Goal: Task Accomplishment & Management: Complete application form

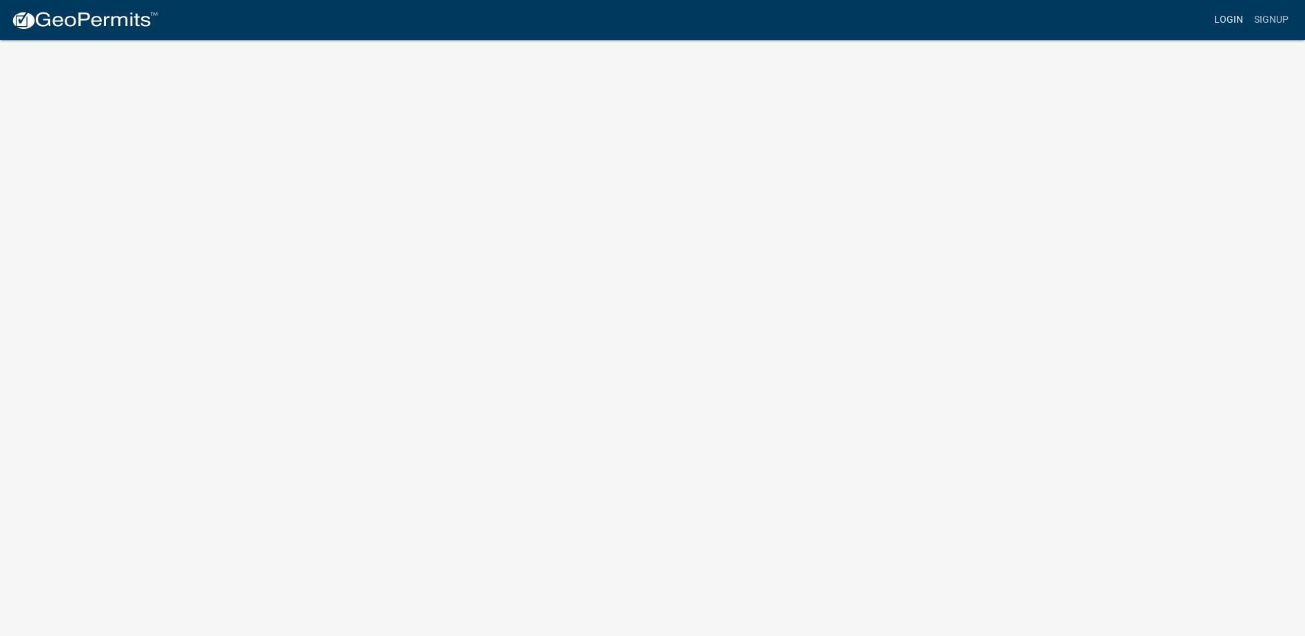
click at [1230, 19] on link "Login" at bounding box center [1229, 20] width 40 height 26
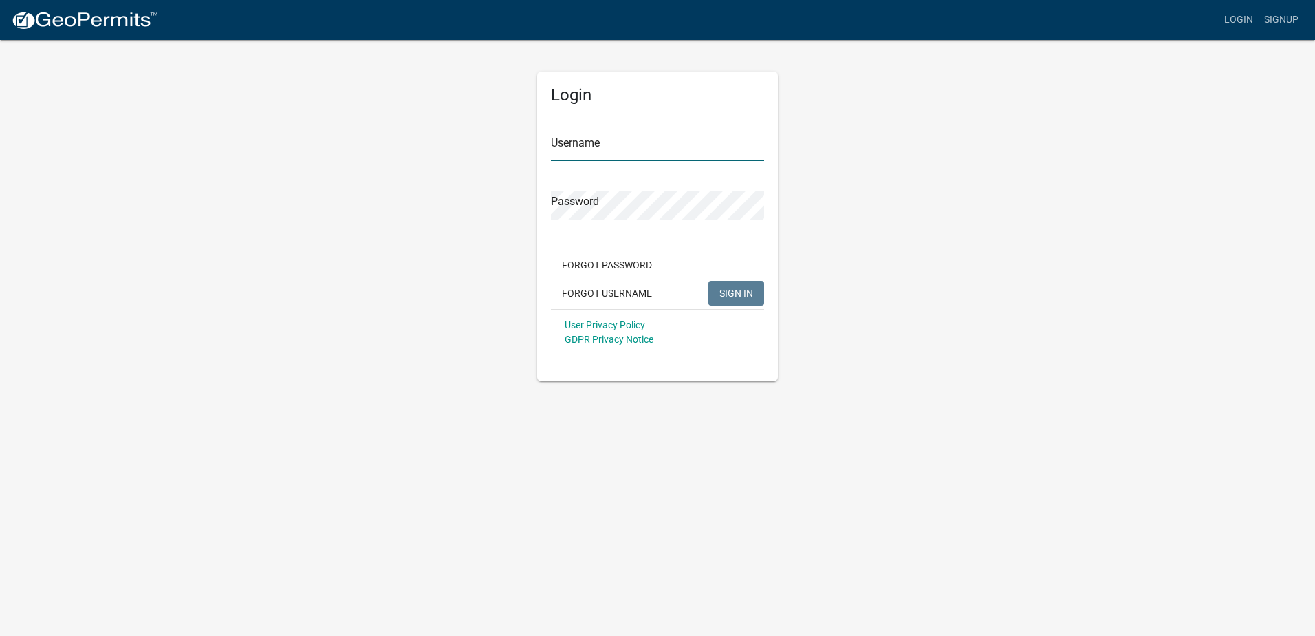
type input "harbor"
click at [744, 299] on button "SIGN IN" at bounding box center [737, 293] width 56 height 25
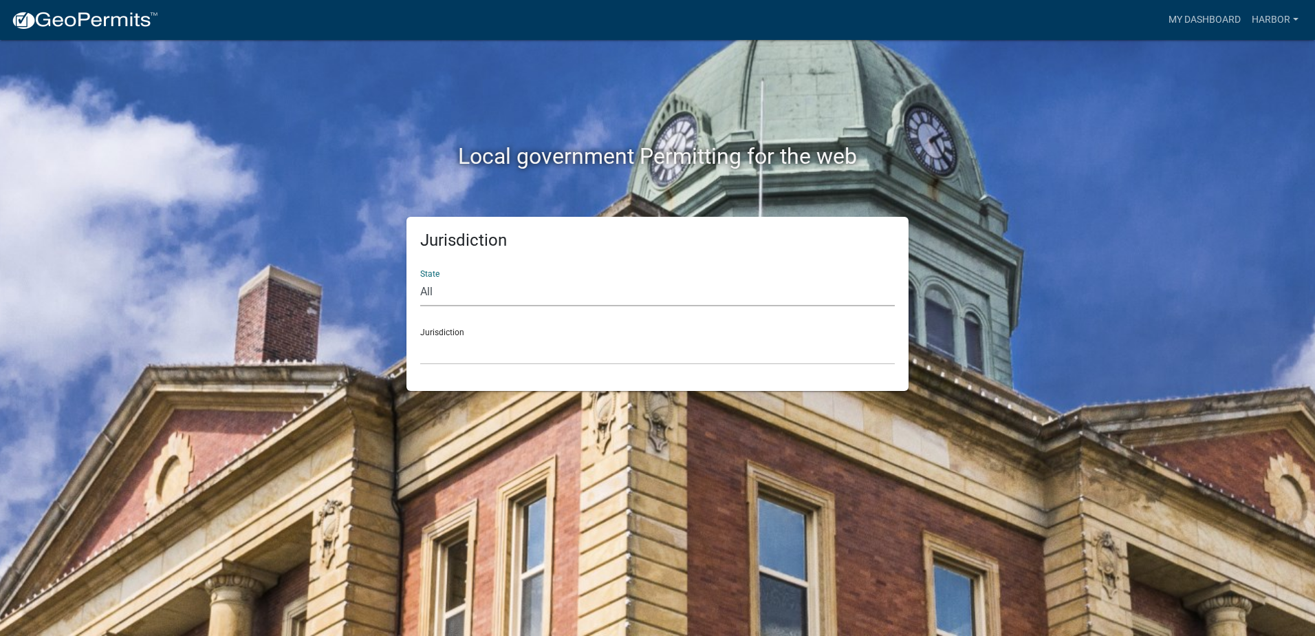
click at [451, 295] on select "All [US_STATE] [US_STATE] [US_STATE] [US_STATE] [US_STATE] [US_STATE] [US_STATE…" at bounding box center [657, 292] width 475 height 28
select select "[US_STATE]"
click at [420, 278] on select "All [US_STATE] [US_STATE] [US_STATE] [US_STATE] [US_STATE] [US_STATE] [US_STATE…" at bounding box center [657, 292] width 475 height 28
click at [454, 332] on div "Jurisdiction City of [GEOGRAPHIC_DATA], [US_STATE] City of [GEOGRAPHIC_DATA], […" at bounding box center [657, 340] width 475 height 47
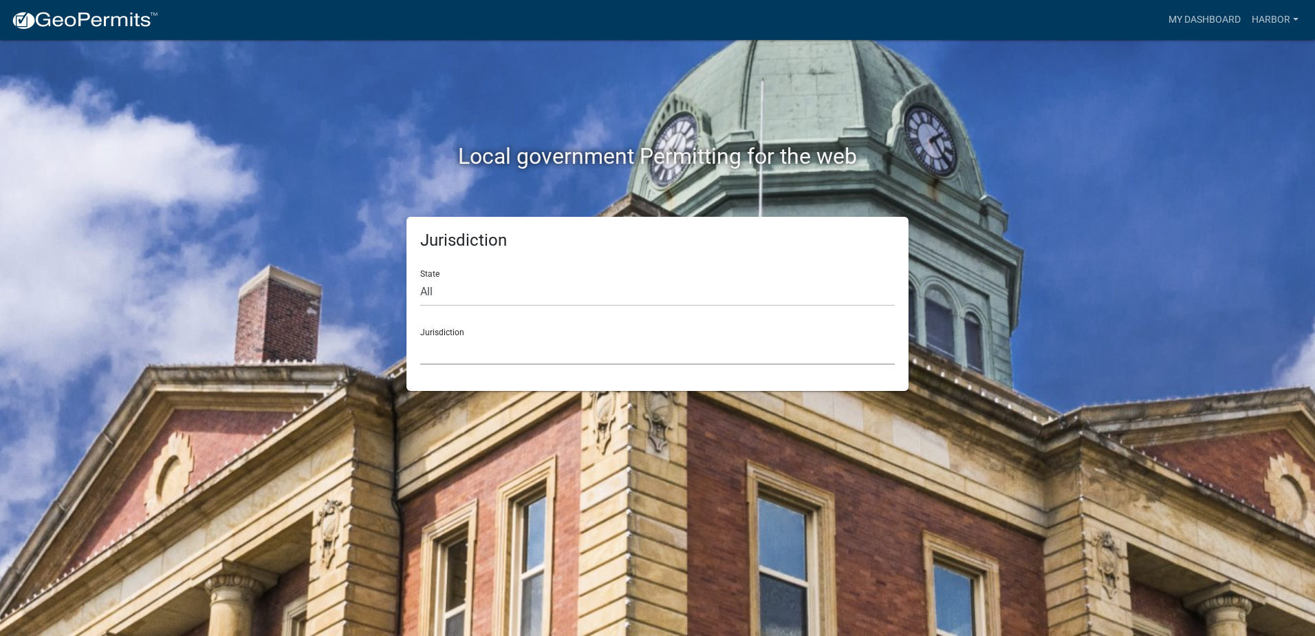
click at [466, 356] on select "City of [GEOGRAPHIC_DATA], [US_STATE] City of [GEOGRAPHIC_DATA], [US_STATE] Cit…" at bounding box center [657, 350] width 475 height 28
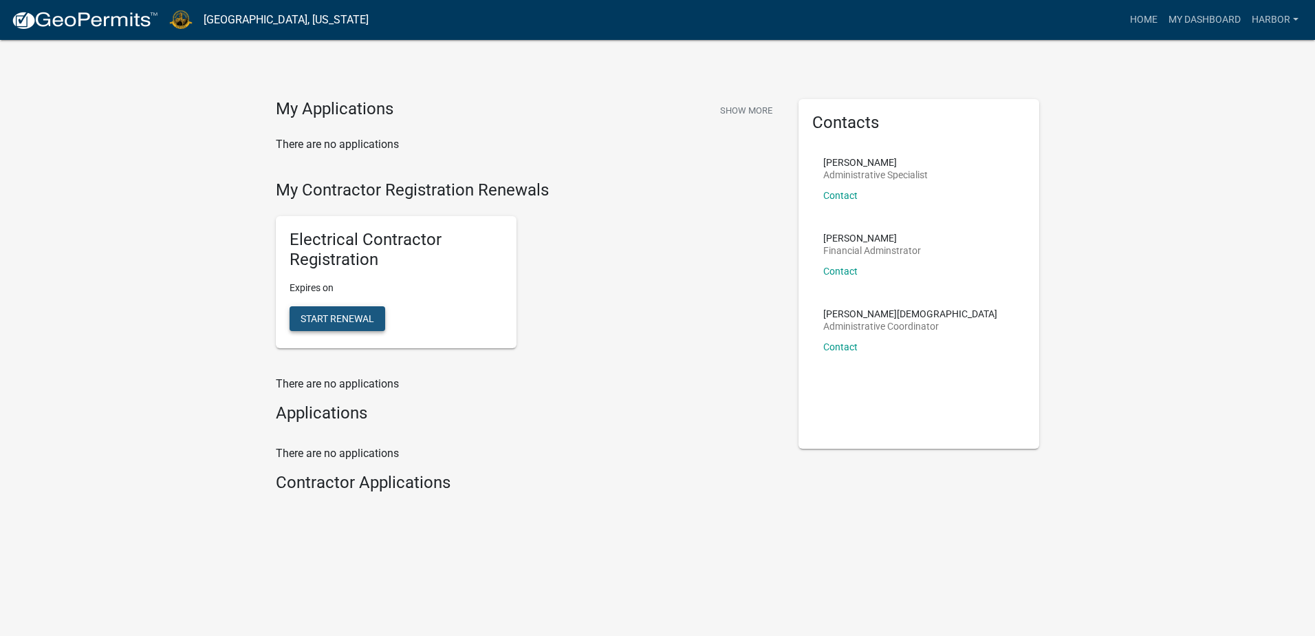
click at [332, 316] on span "Start Renewal" at bounding box center [338, 317] width 74 height 11
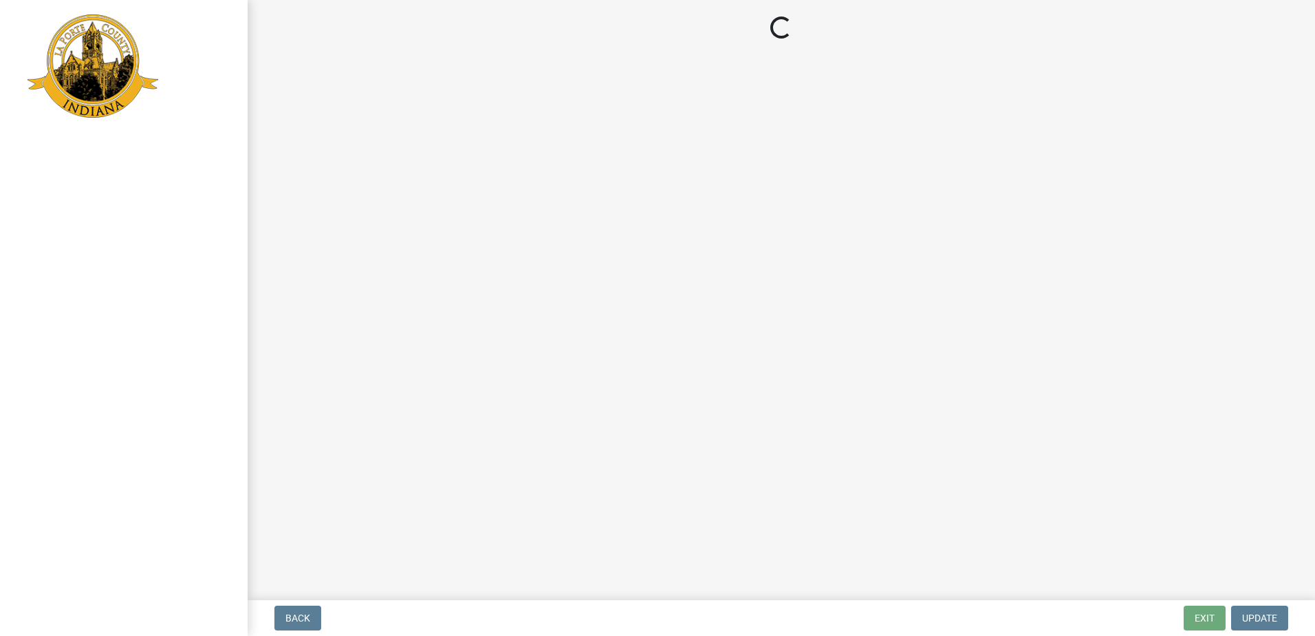
select select "IN"
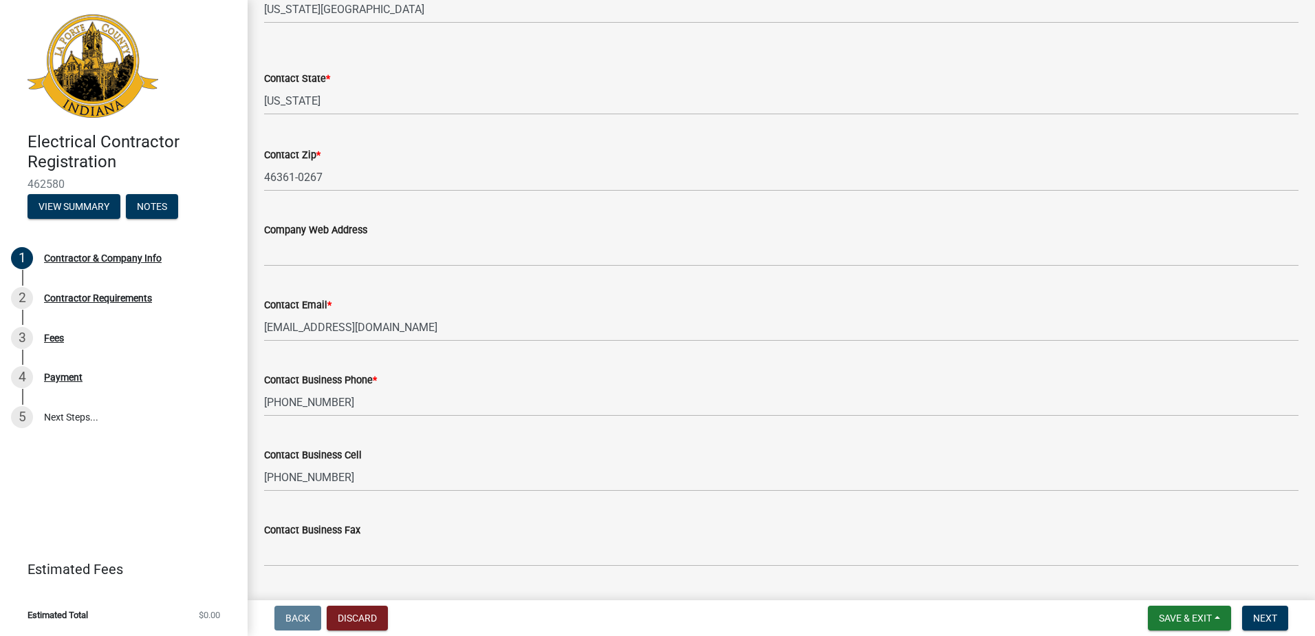
scroll to position [604, 0]
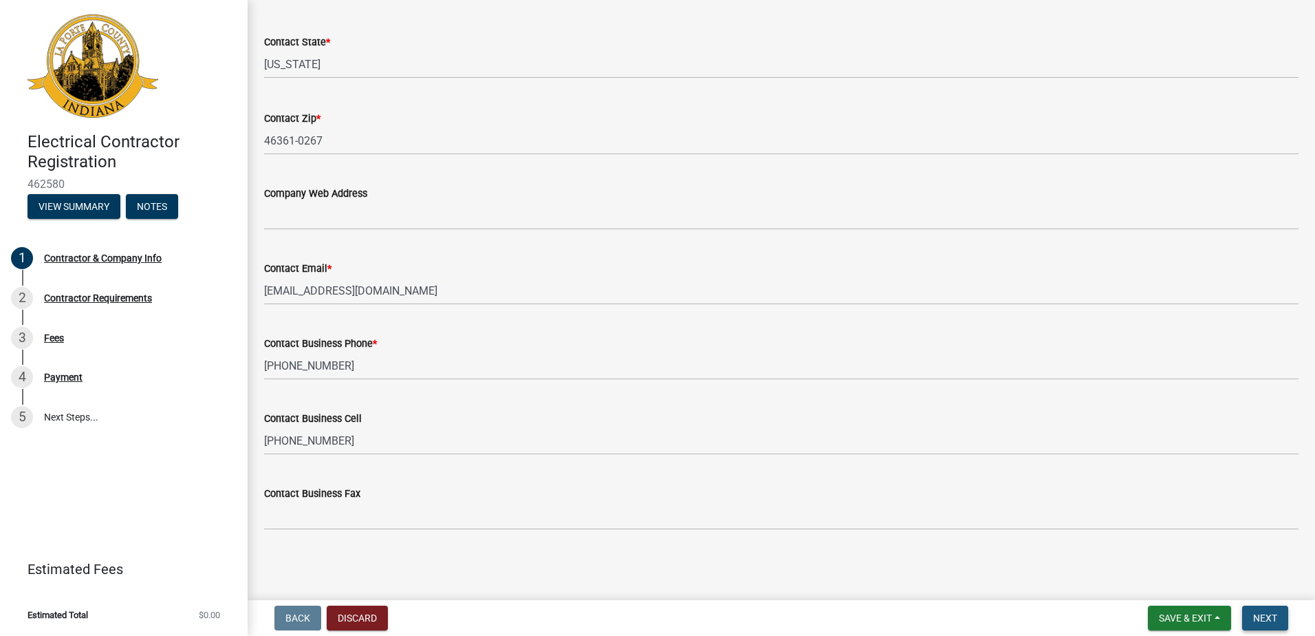
click at [1270, 613] on span "Next" at bounding box center [1266, 617] width 24 height 11
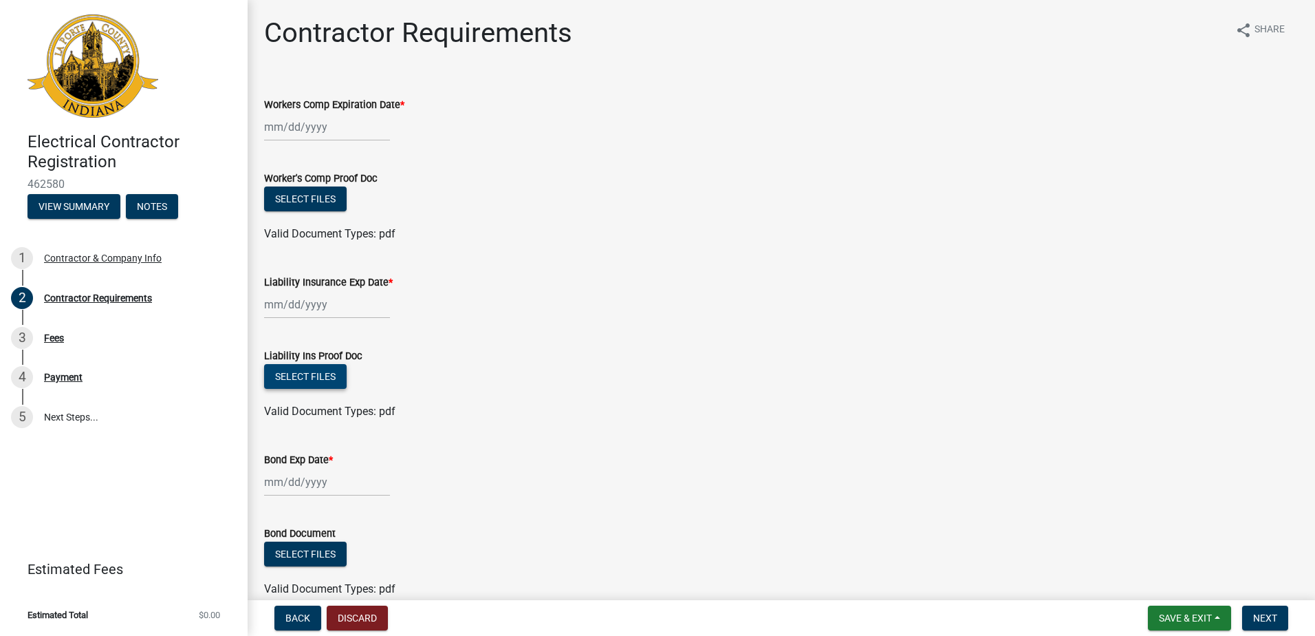
scroll to position [69, 0]
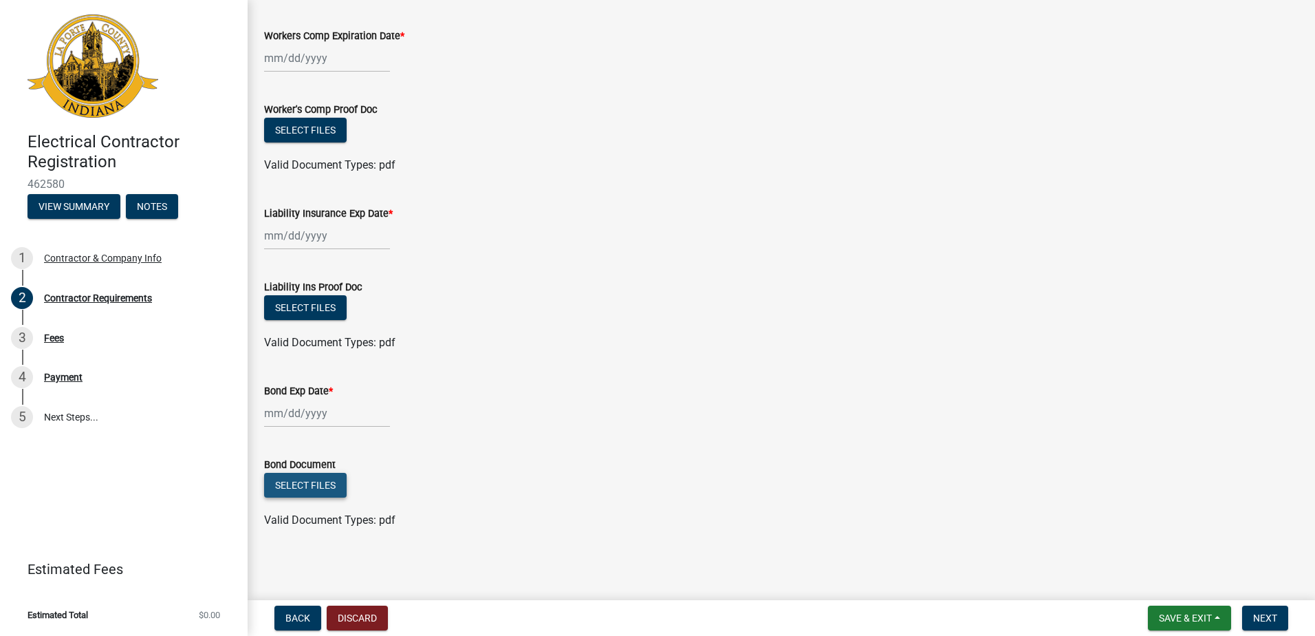
click at [308, 484] on button "Select files" at bounding box center [305, 485] width 83 height 25
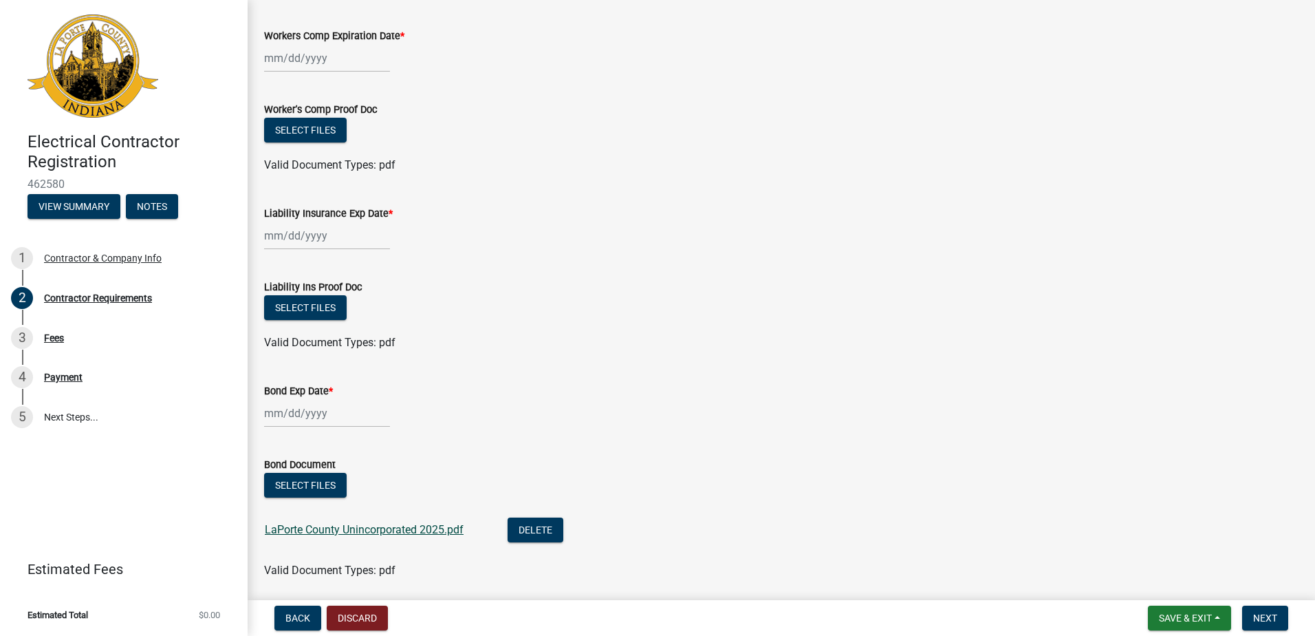
click at [351, 533] on link "LaPorte County Unincorporated 2025.pdf" at bounding box center [364, 529] width 199 height 13
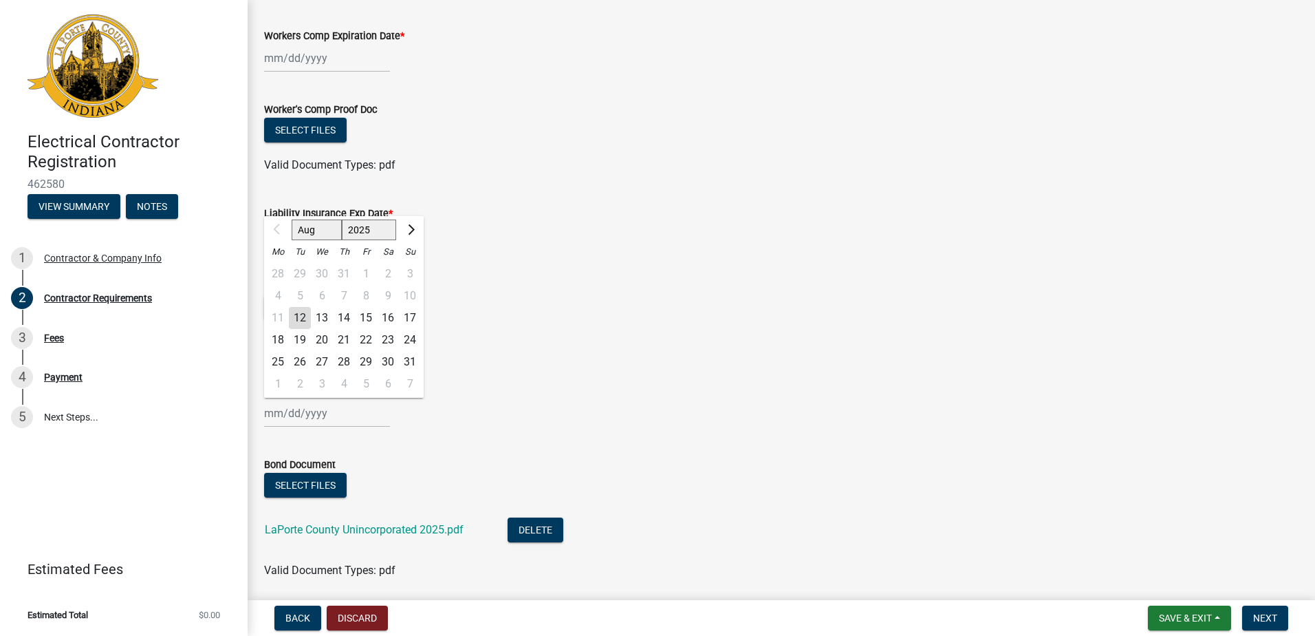
click at [294, 418] on input "Bond Exp Date *" at bounding box center [327, 413] width 126 height 28
click at [387, 298] on div "4 5 6 7 8 9 10" at bounding box center [344, 296] width 160 height 22
click at [380, 232] on select "2025 2026 2027 2028 2029 2030 2031 2032 2033 2034 2035 2036 2037 2038 2039 2040…" at bounding box center [369, 229] width 55 height 21
select select "2026"
click at [342, 219] on select "2025 2026 2027 2028 2029 2030 2031 2032 2033 2034 2035 2036 2037 2038 2039 2040…" at bounding box center [369, 229] width 55 height 21
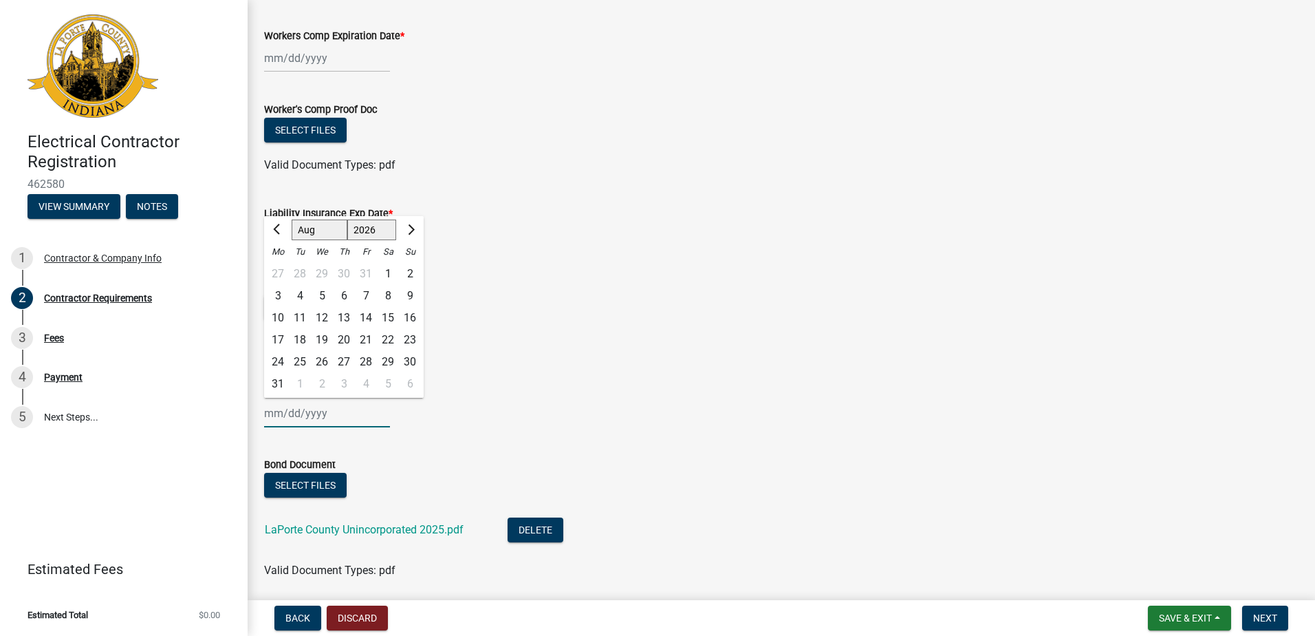
click at [407, 297] on div "9" at bounding box center [410, 296] width 22 height 22
type input "[DATE]"
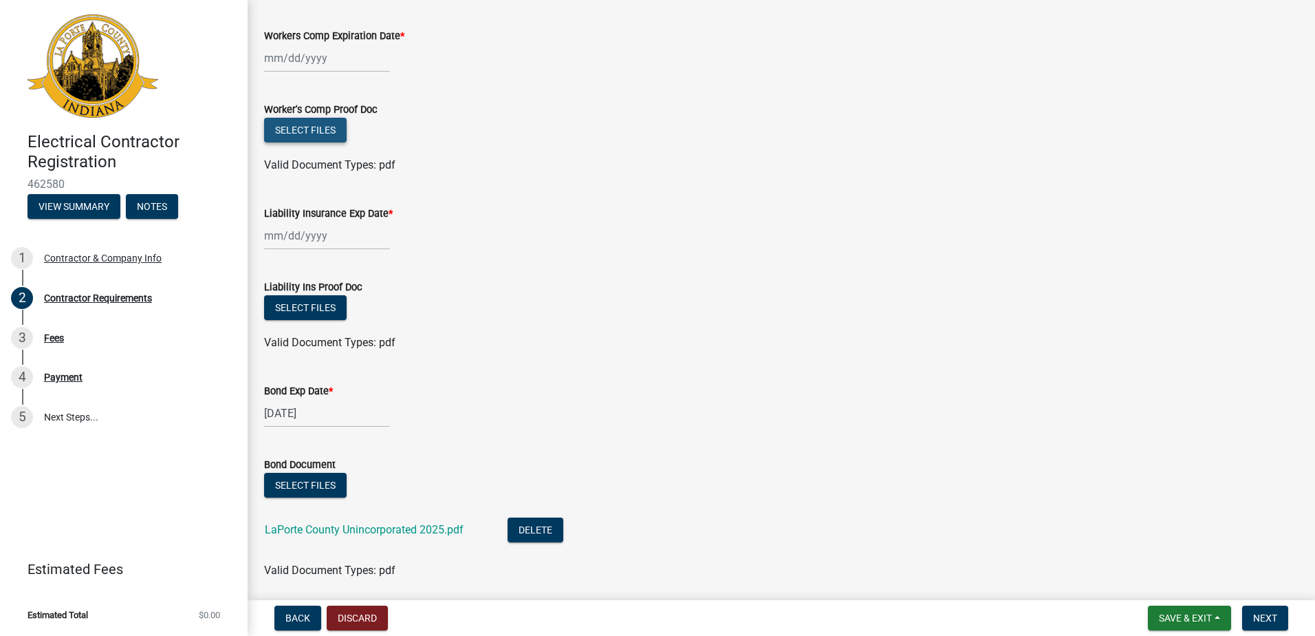
click at [294, 132] on button "Select files" at bounding box center [305, 130] width 83 height 25
click at [300, 131] on button "Select files" at bounding box center [305, 130] width 83 height 25
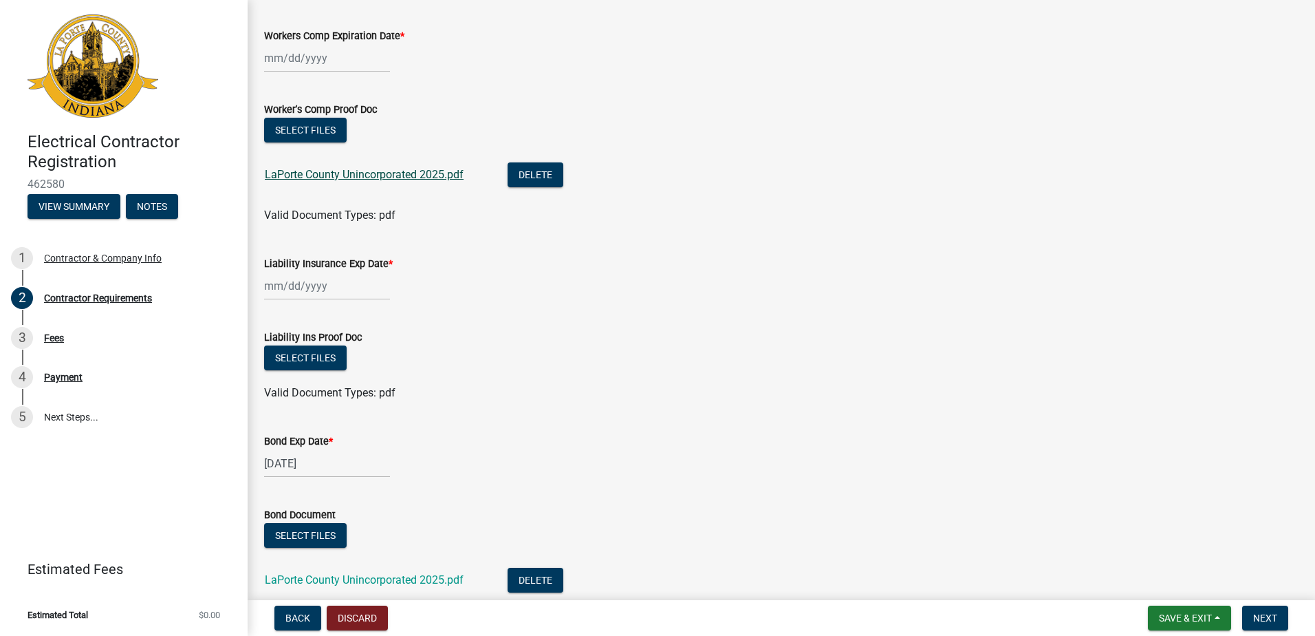
click at [350, 174] on link "LaPorte County Unincorporated 2025.pdf" at bounding box center [364, 174] width 199 height 13
click at [539, 175] on button "Delete" at bounding box center [536, 174] width 56 height 25
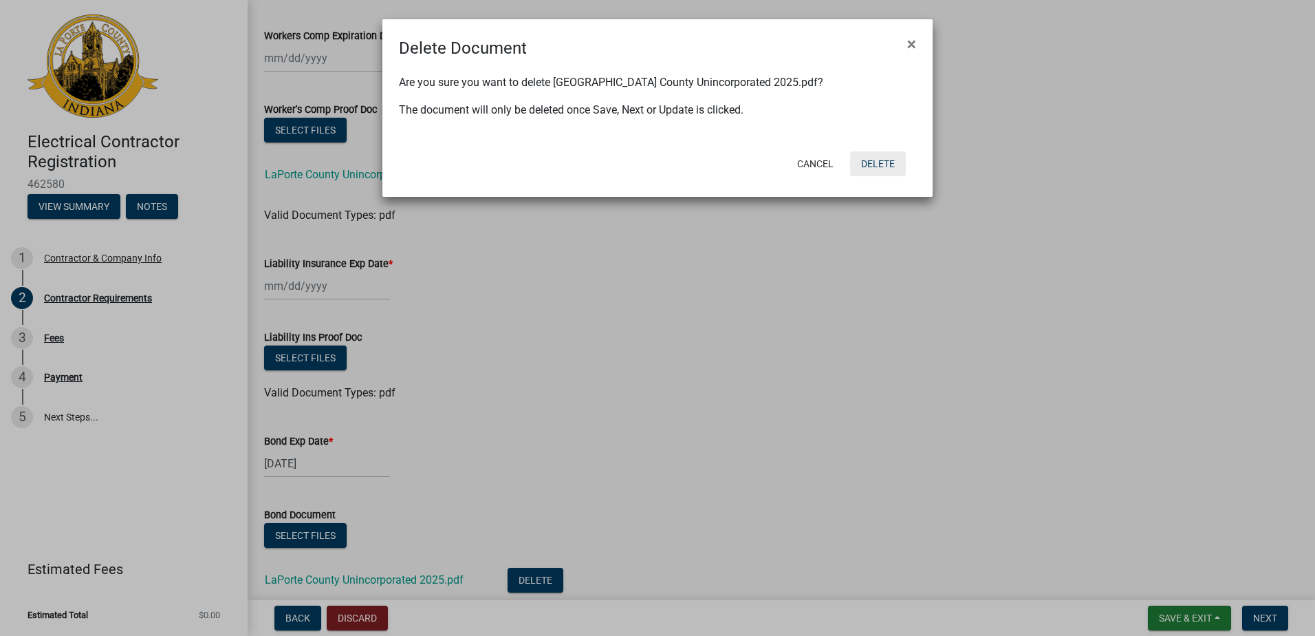
click at [874, 164] on button "Delete" at bounding box center [878, 163] width 56 height 25
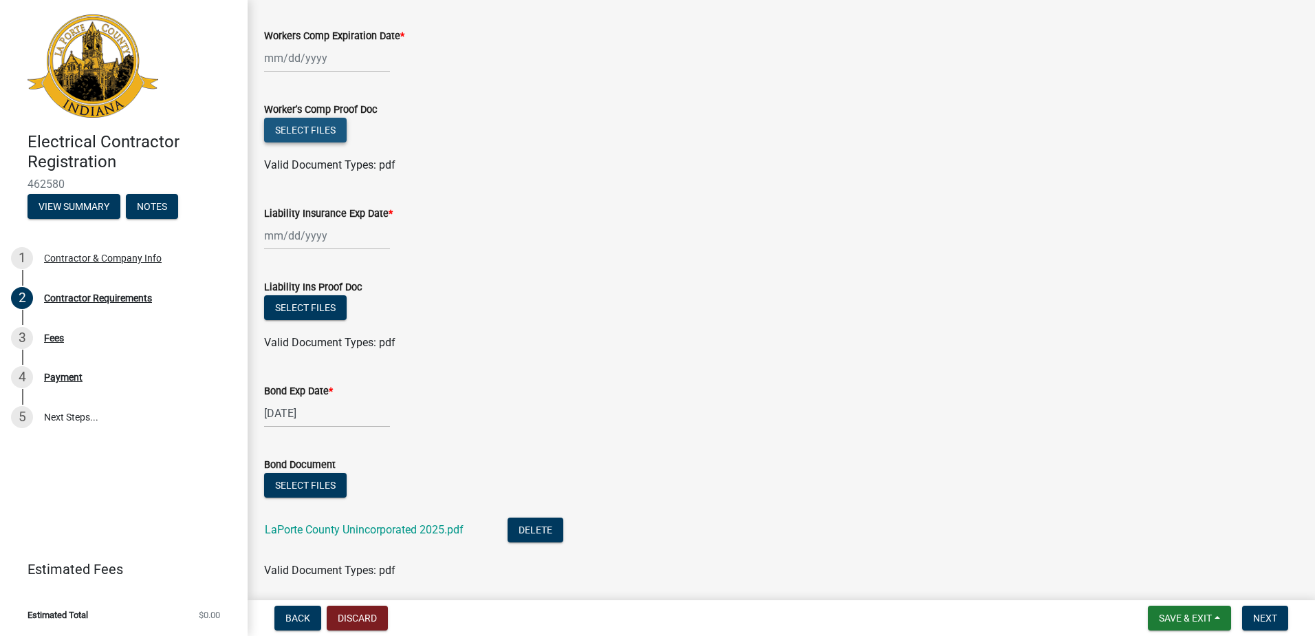
click at [292, 128] on button "Select files" at bounding box center [305, 130] width 83 height 25
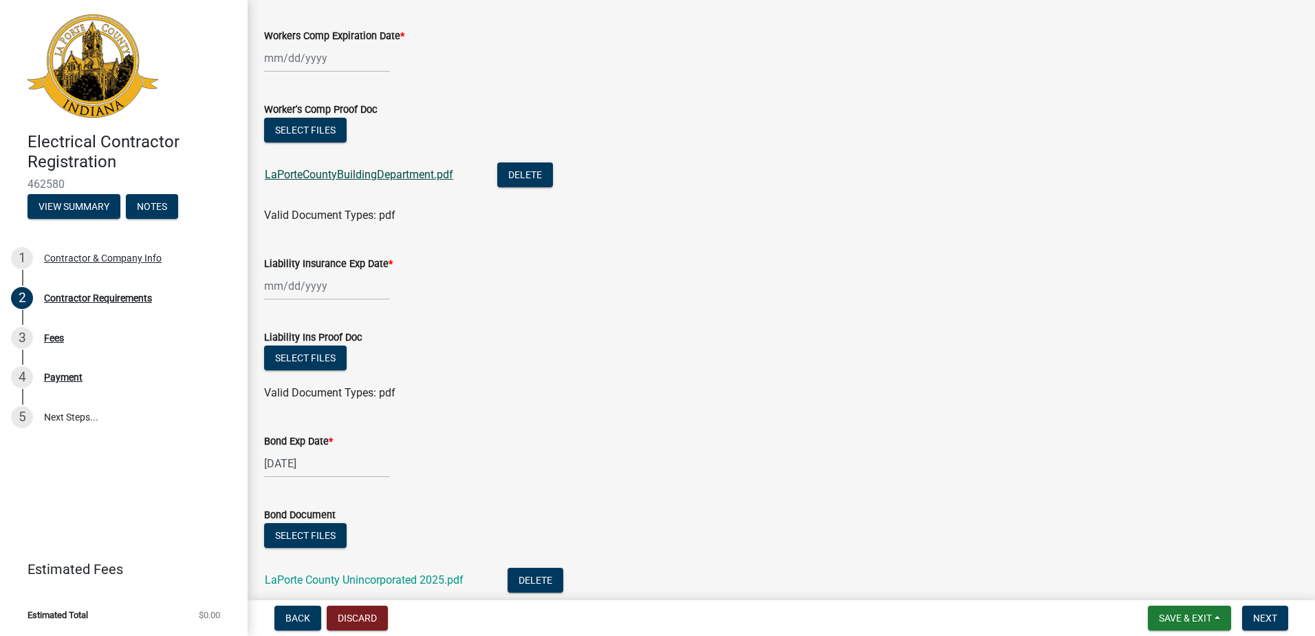
click at [360, 175] on link "LaPorteCountyBuildingDepartment.pdf" at bounding box center [359, 174] width 189 height 13
click at [321, 359] on button "Select files" at bounding box center [305, 357] width 83 height 25
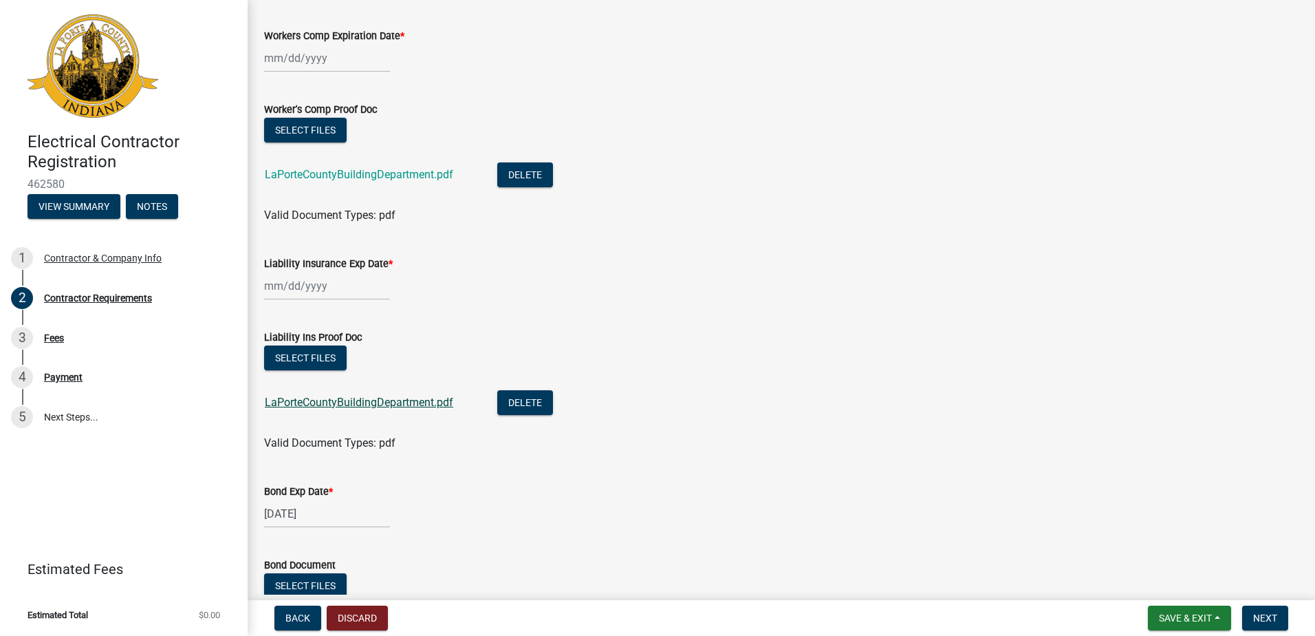
click at [335, 405] on link "LaPorteCountyBuildingDepartment.pdf" at bounding box center [359, 402] width 189 height 13
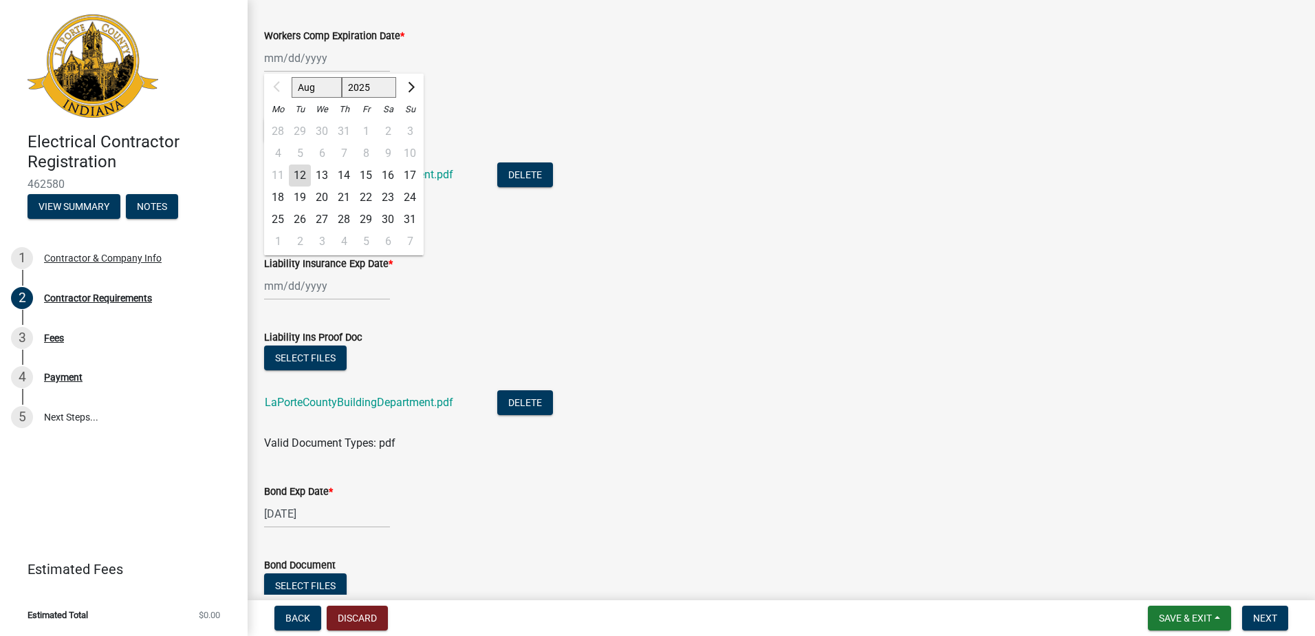
click at [295, 63] on div "Aug Sep Oct Nov [DATE] 2026 2027 2028 2029 2030 2031 2032 2033 2034 2035 2036 2…" at bounding box center [327, 58] width 126 height 28
type input "[DATE]"
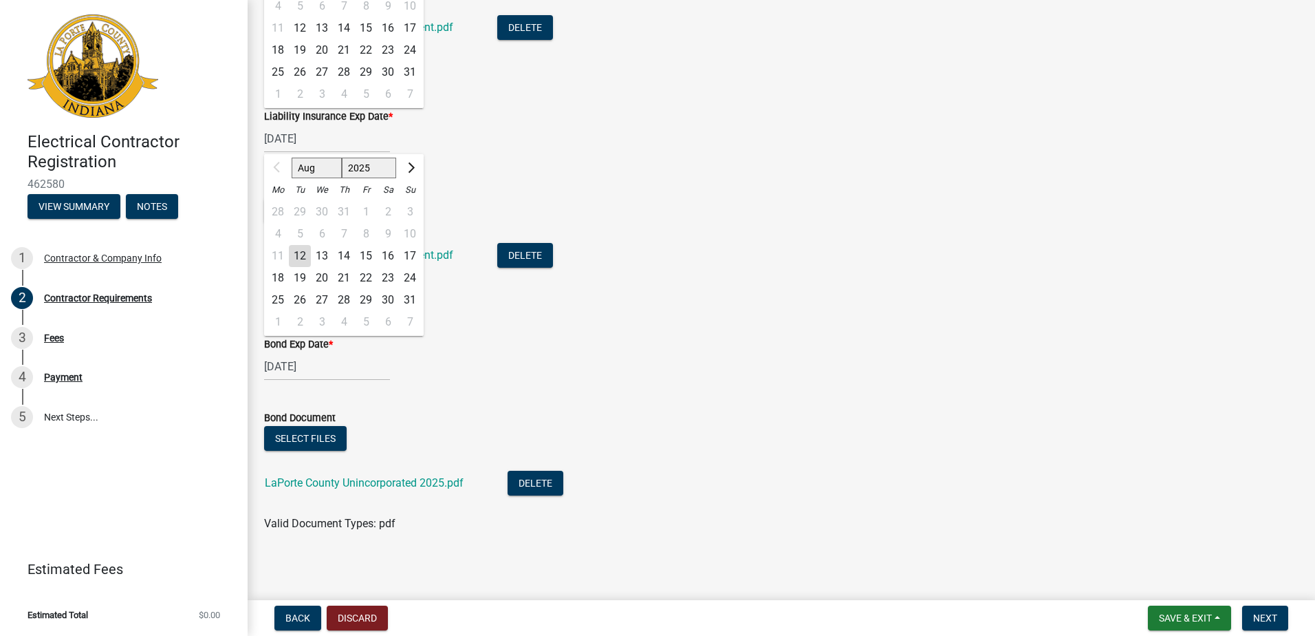
scroll to position [219, 0]
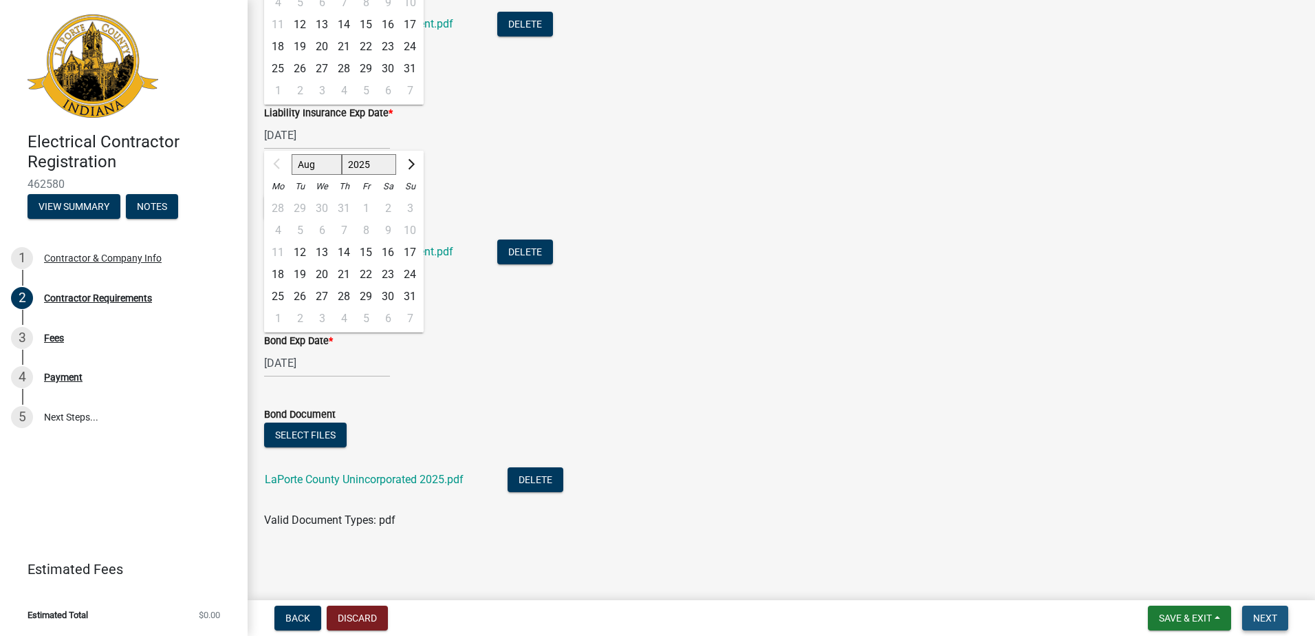
click at [1269, 618] on span "Next" at bounding box center [1266, 617] width 24 height 11
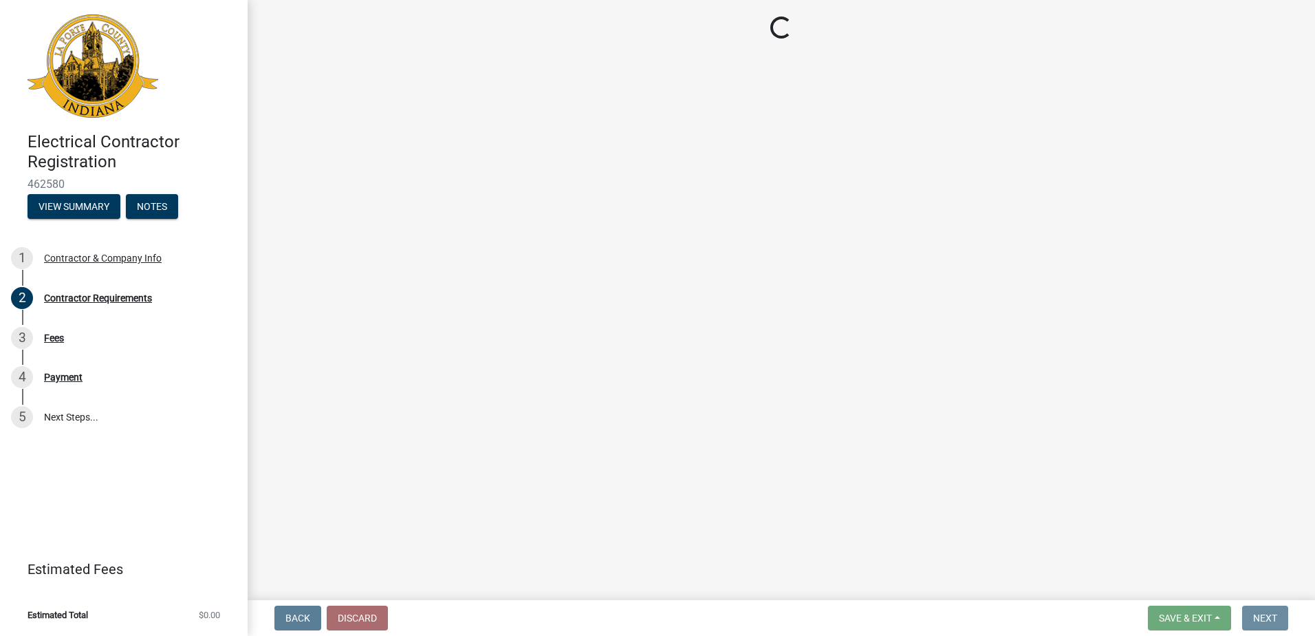
scroll to position [0, 0]
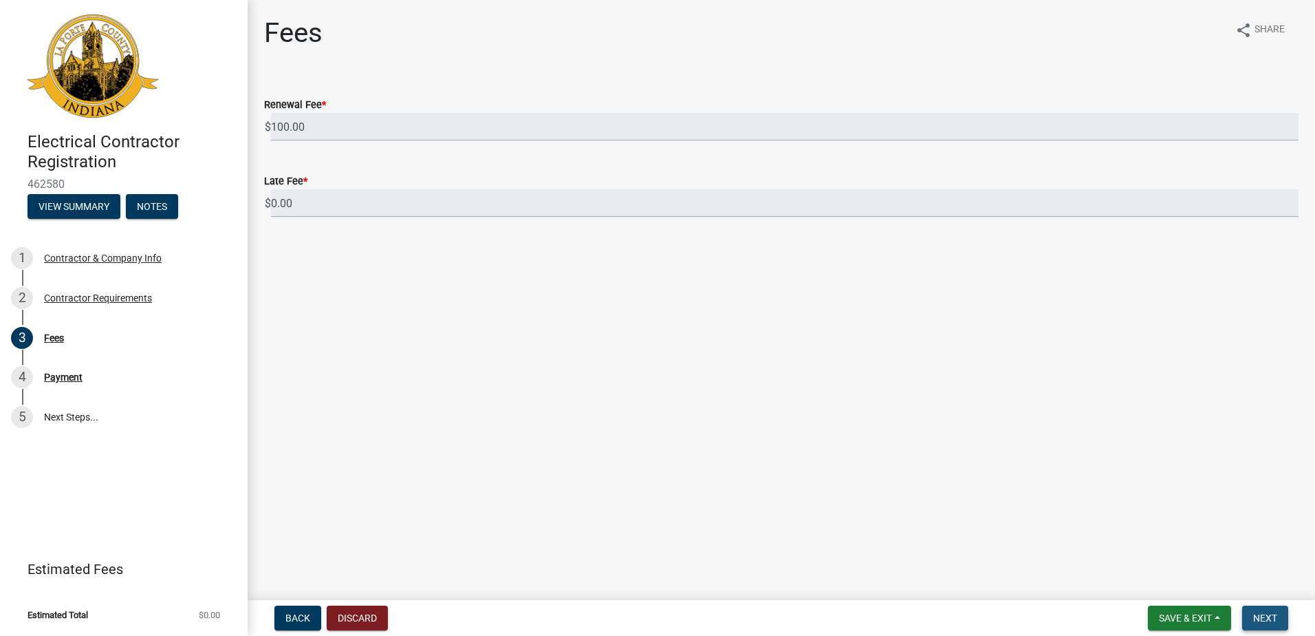
click at [1267, 617] on span "Next" at bounding box center [1266, 617] width 24 height 11
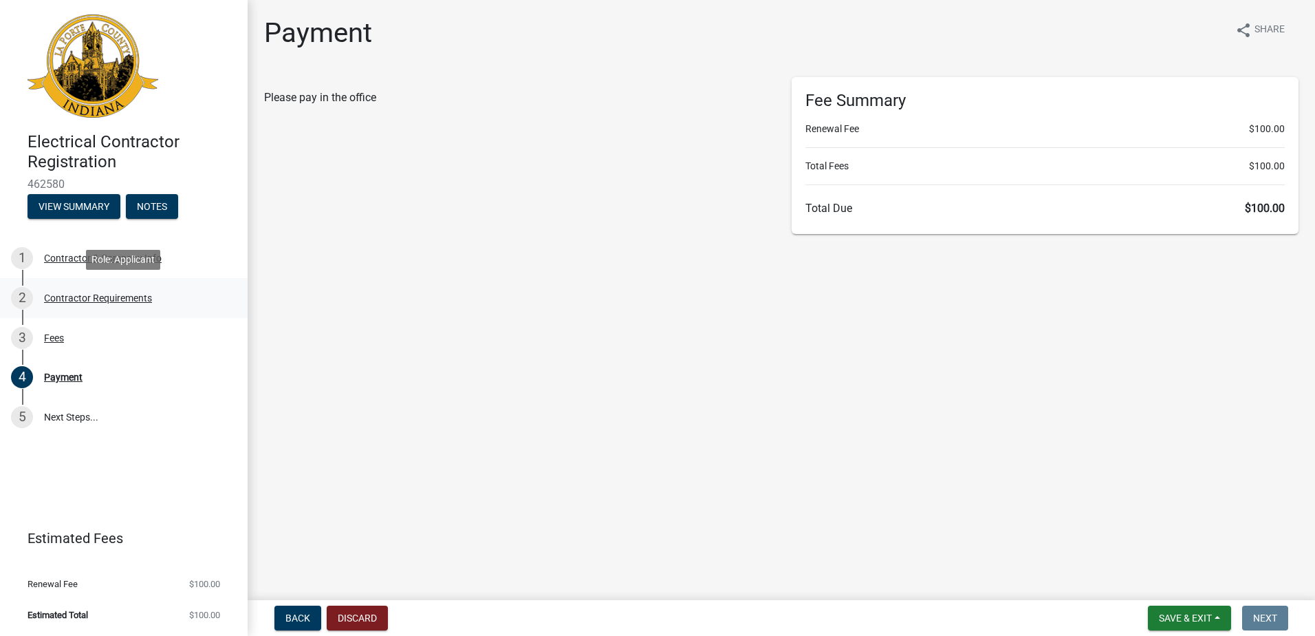
click at [63, 298] on div "Contractor Requirements" at bounding box center [98, 298] width 108 height 10
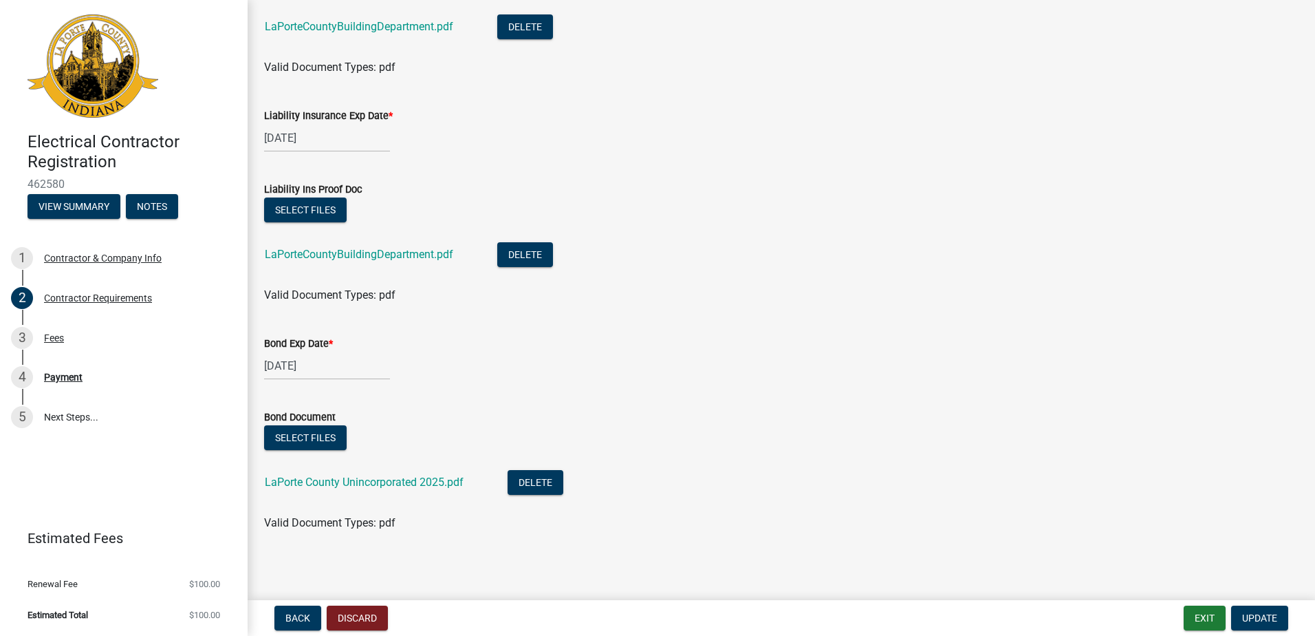
scroll to position [219, 0]
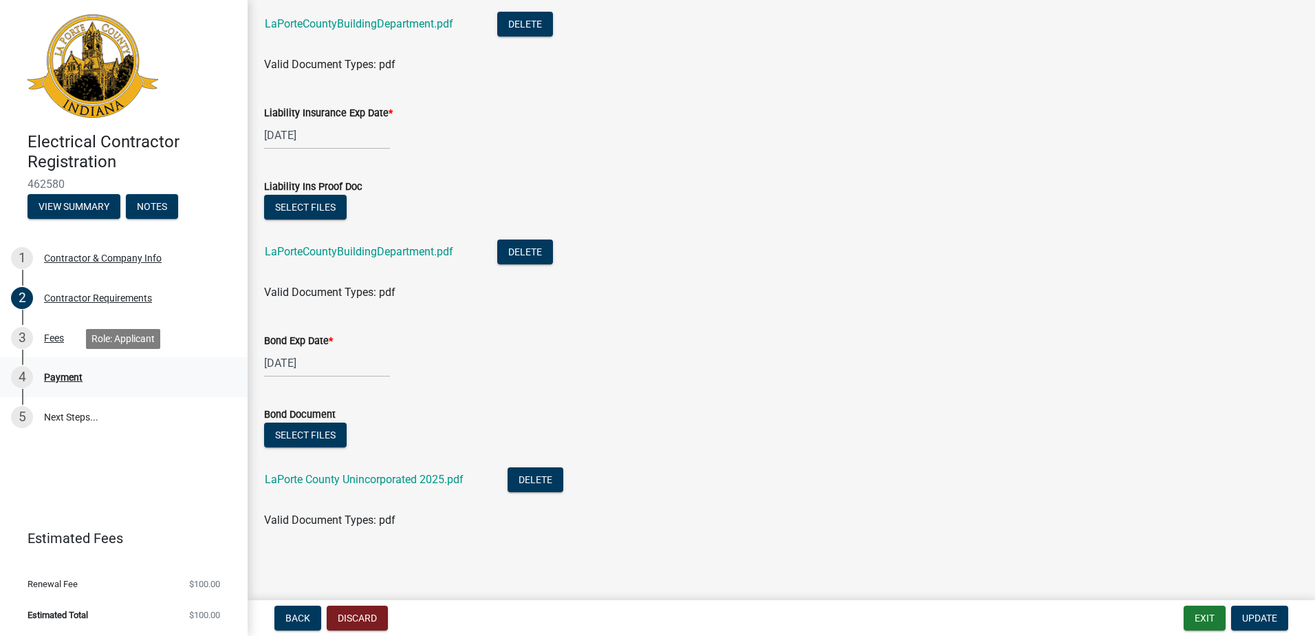
click at [61, 378] on div "Payment" at bounding box center [63, 377] width 39 height 10
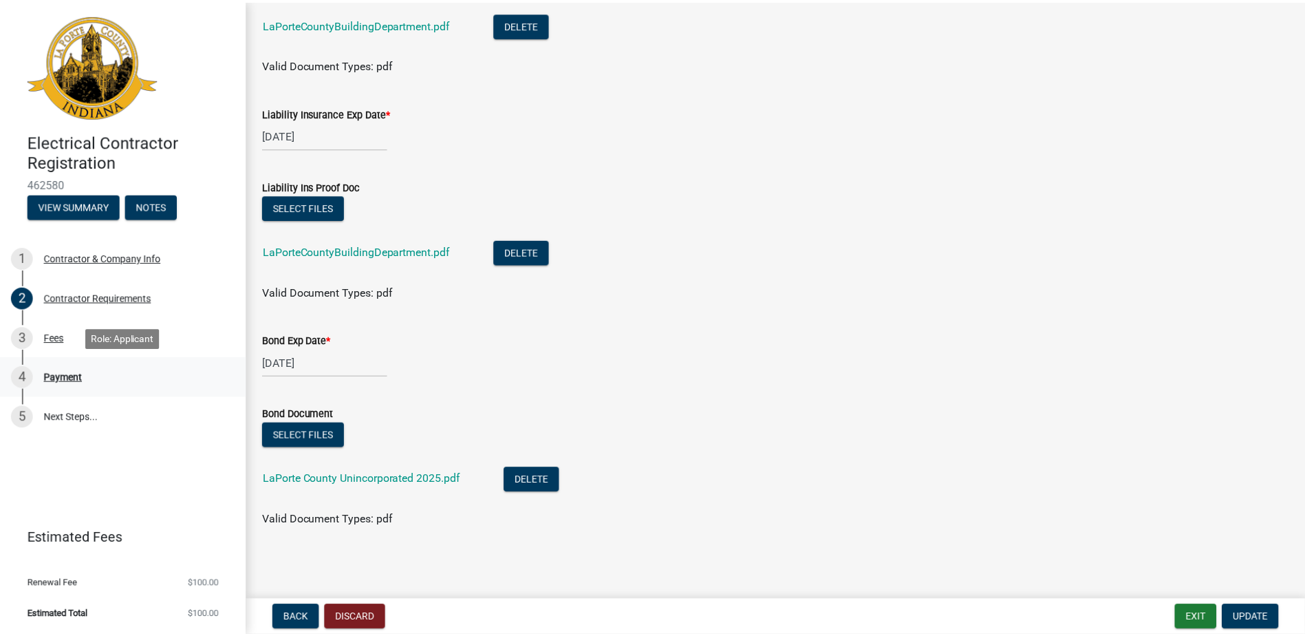
scroll to position [0, 0]
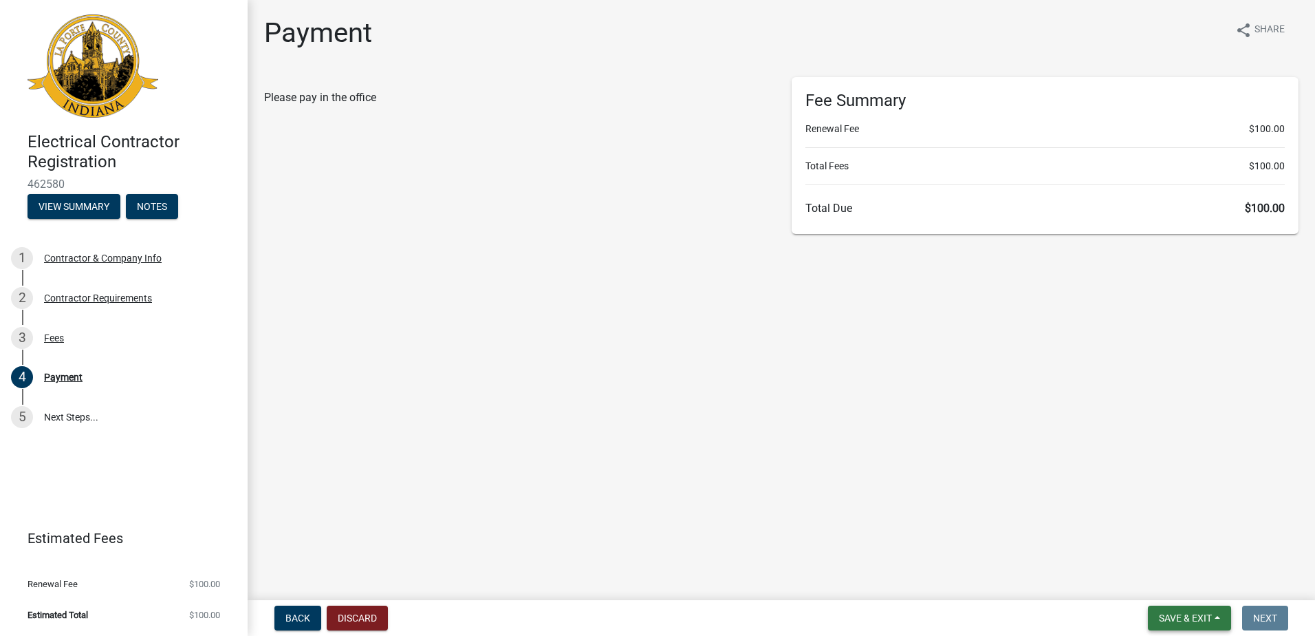
click at [1184, 614] on span "Save & Exit" at bounding box center [1185, 617] width 53 height 11
click at [1148, 585] on button "Save & Exit" at bounding box center [1176, 582] width 110 height 33
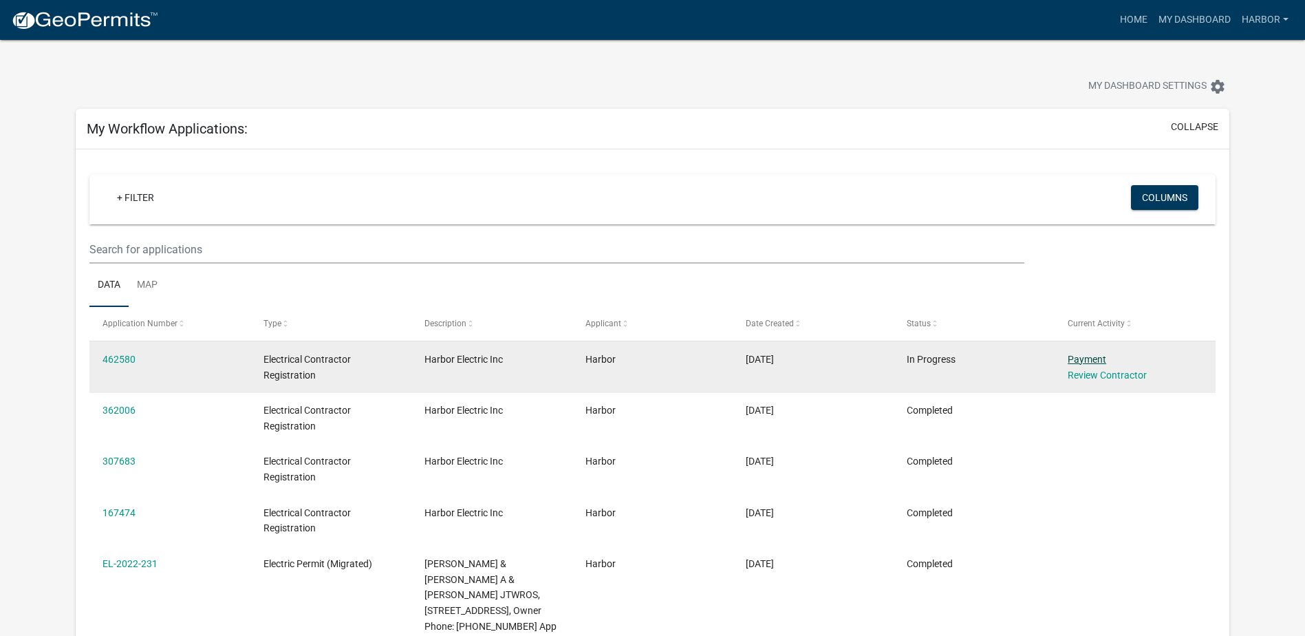
click at [1089, 356] on link "Payment" at bounding box center [1087, 359] width 39 height 11
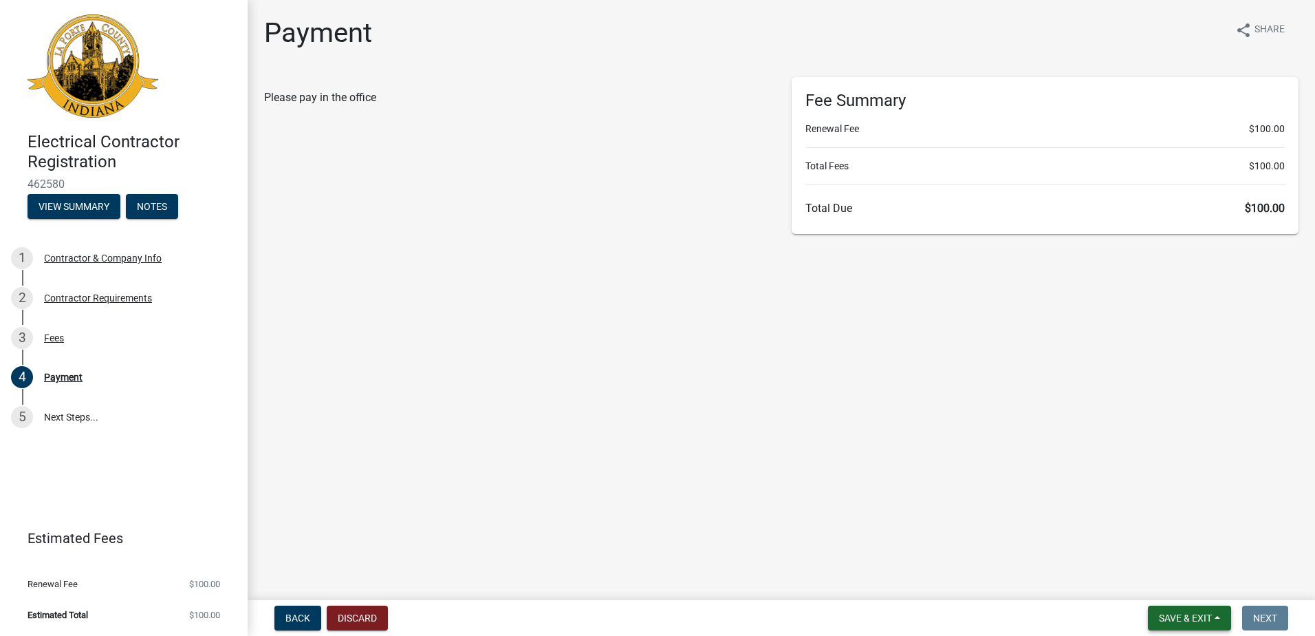
click at [1193, 619] on span "Save & Exit" at bounding box center [1185, 617] width 53 height 11
click at [1159, 581] on button "Save & Exit" at bounding box center [1176, 582] width 110 height 33
